Goal: Information Seeking & Learning: Learn about a topic

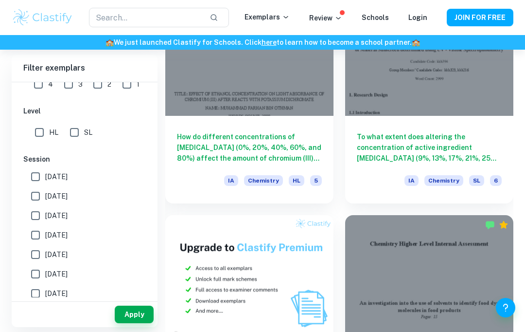
scroll to position [780, 0]
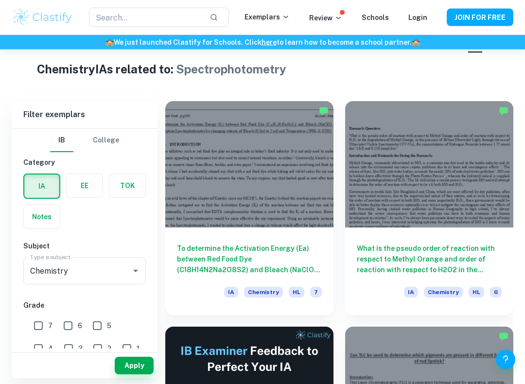
scroll to position [227, 0]
click at [257, 248] on h6 "To determine the Activation Energy (Ea) between Red Food Dye (C18H14N2Na2O8S2) …" at bounding box center [249, 259] width 145 height 32
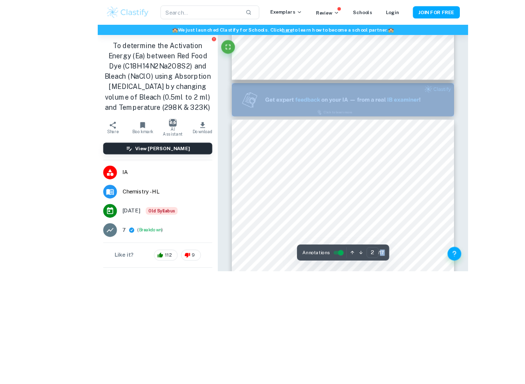
scroll to position [508, 0]
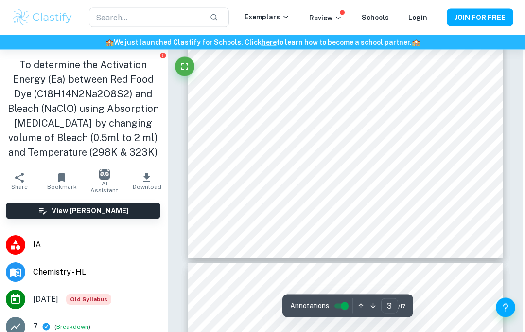
scroll to position [1138, 4]
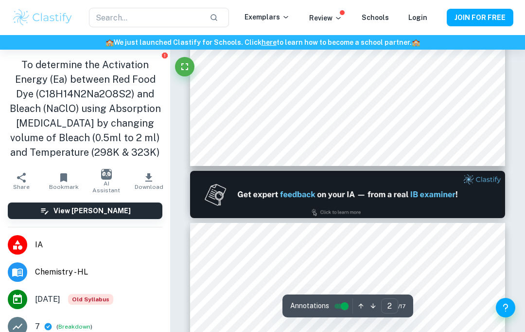
type input "1"
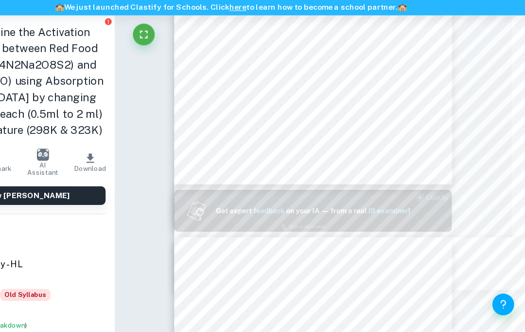
scroll to position [211, 11]
